Goal: Check status: Check status

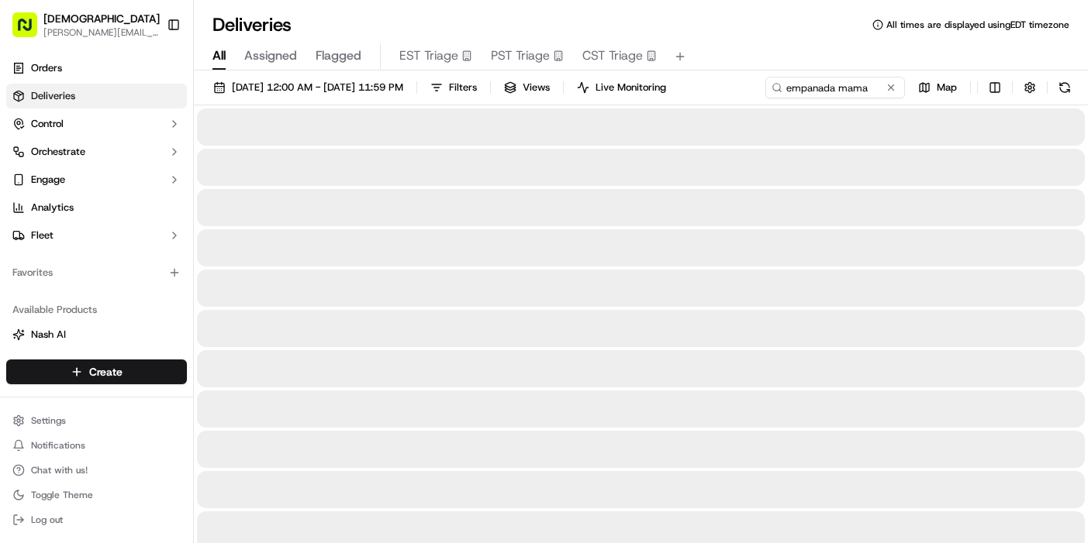
drag, startPoint x: 840, startPoint y: 509, endPoint x: 851, endPoint y: 542, distance: 35.1
click at [852, 539] on div at bounding box center [641, 530] width 888 height 37
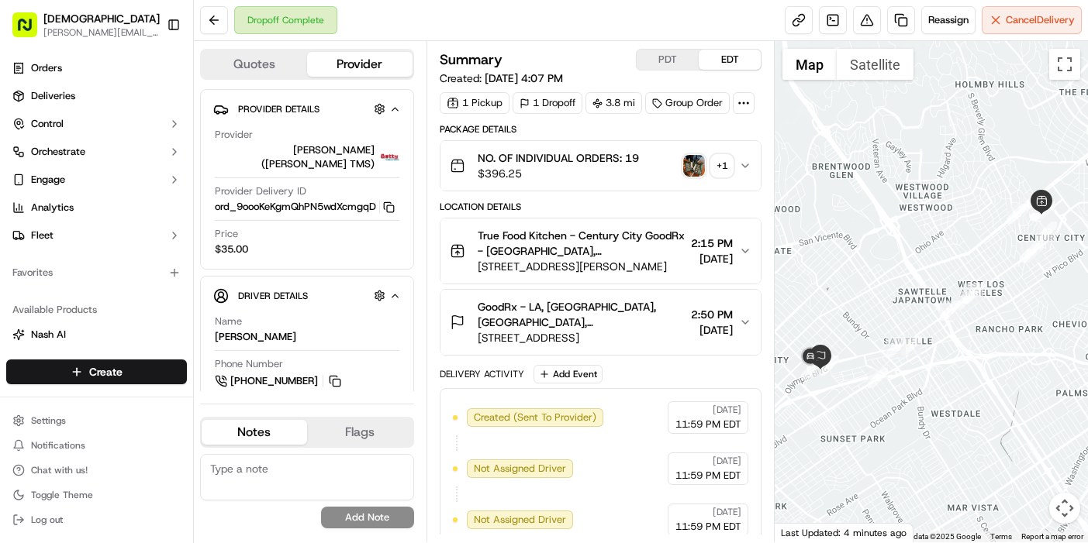
click at [696, 172] on img "button" at bounding box center [694, 166] width 22 height 22
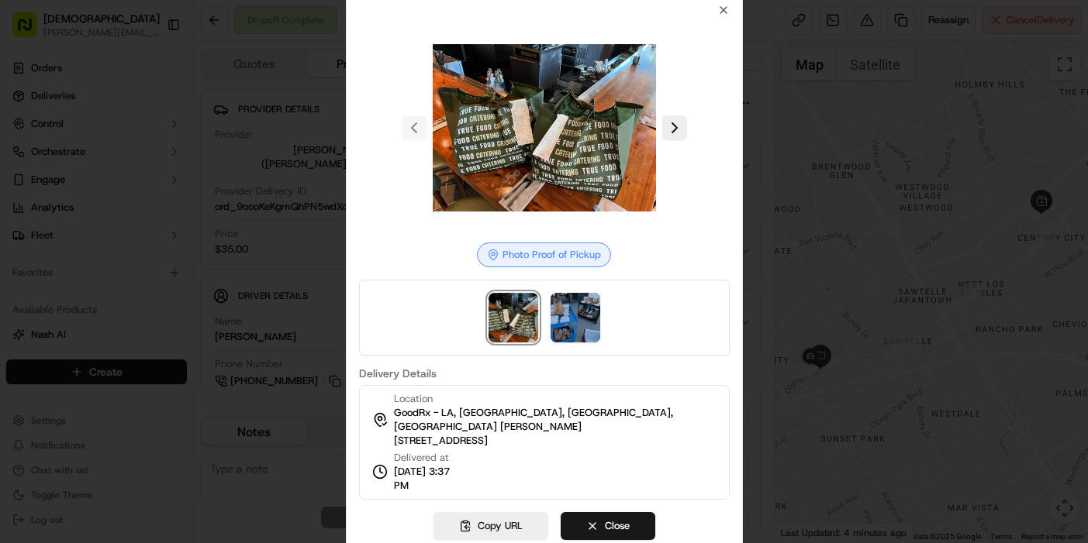
click at [567, 330] on img at bounding box center [575, 318] width 50 height 50
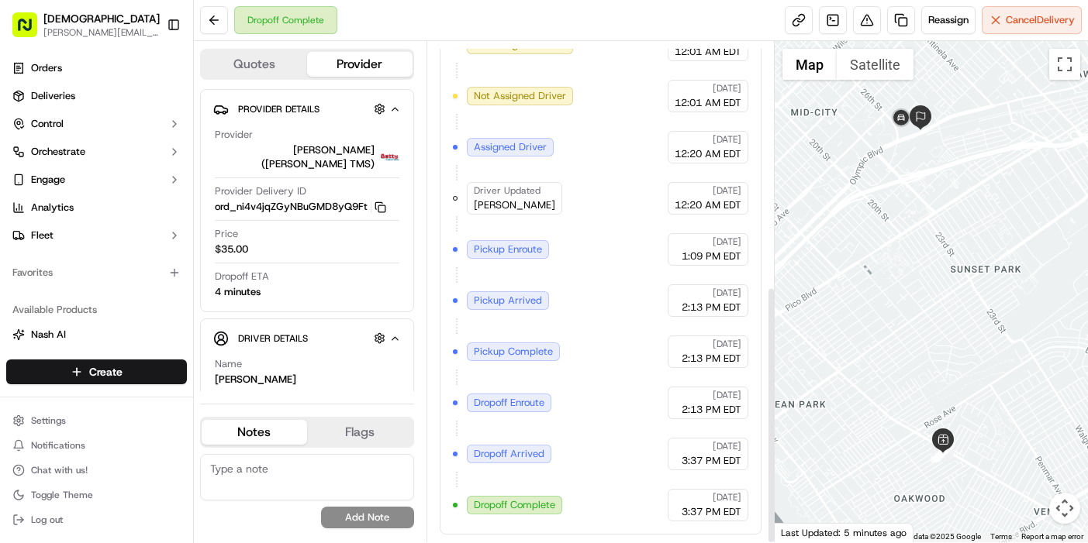
scroll to position [475, 0]
